Goal: Information Seeking & Learning: Learn about a topic

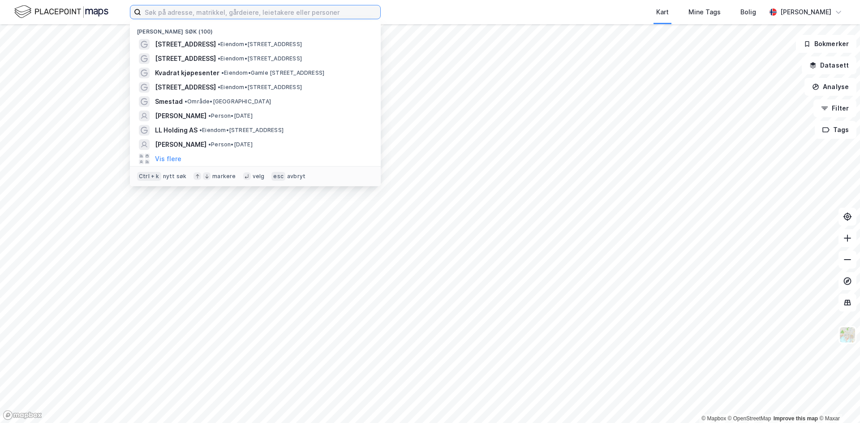
click at [175, 13] on input at bounding box center [260, 11] width 239 height 13
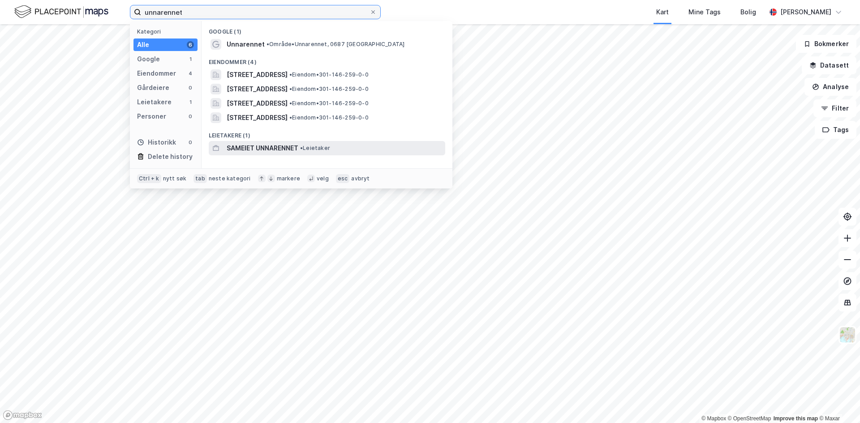
type input "unnarennet"
click at [247, 146] on span "SAMEIET UNNARENNET" at bounding box center [263, 148] width 72 height 11
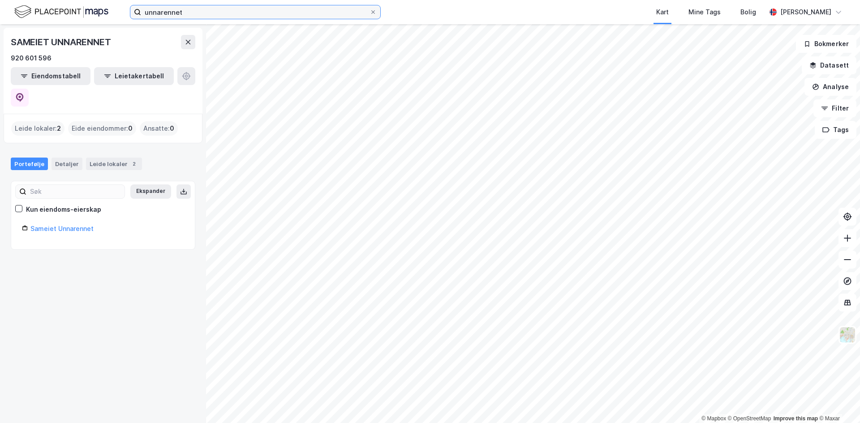
click at [194, 17] on input "unnarennet" at bounding box center [255, 11] width 228 height 13
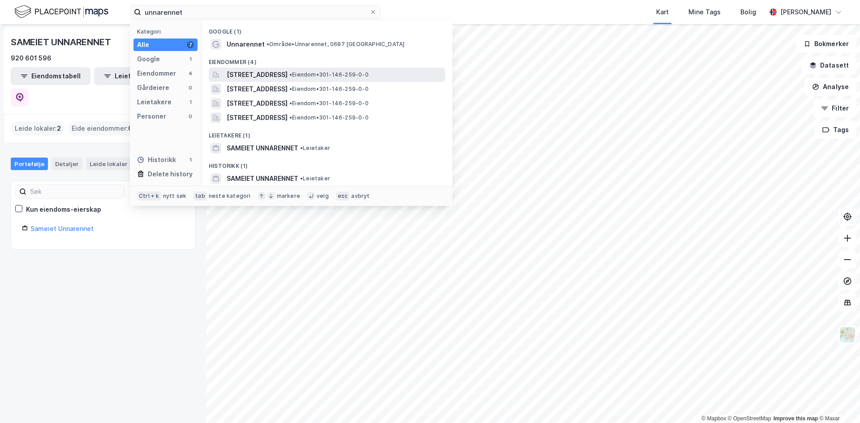
click at [268, 75] on span "[STREET_ADDRESS]" at bounding box center [257, 74] width 61 height 11
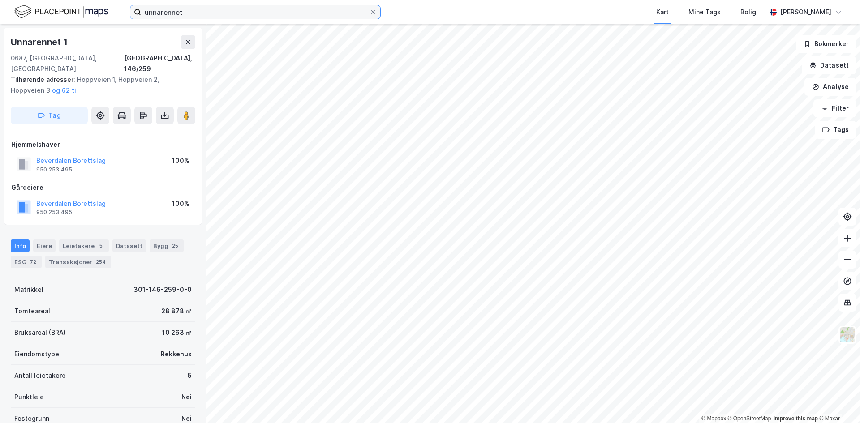
click at [176, 9] on input "unnarennet" at bounding box center [255, 11] width 228 height 13
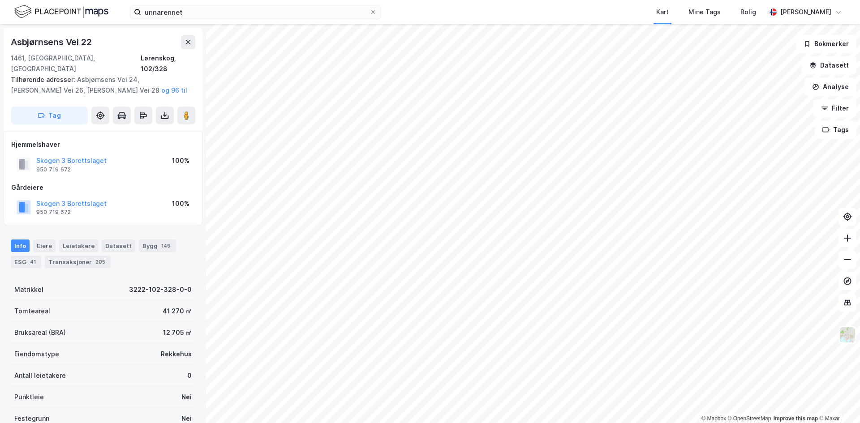
click at [634, 0] on html "unnarennet Kart Mine Tags Bolig [PERSON_NAME] © Mapbox © OpenStreetMap Improve …" at bounding box center [430, 211] width 860 height 423
click at [487, 423] on html "unnarennet Kart Mine Tags Bolig [PERSON_NAME] © Mapbox © OpenStreetMap Improve …" at bounding box center [430, 211] width 860 height 423
